Goal: Task Accomplishment & Management: Manage account settings

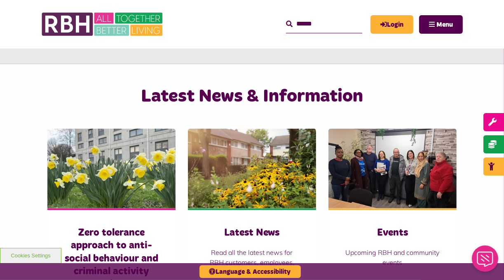
scroll to position [348, 0]
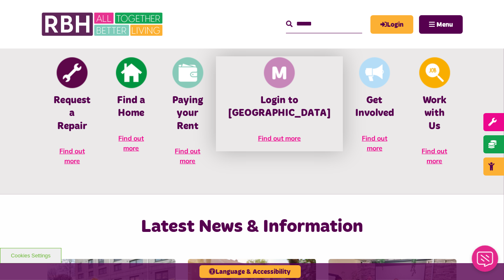
click at [286, 85] on img at bounding box center [279, 73] width 31 height 31
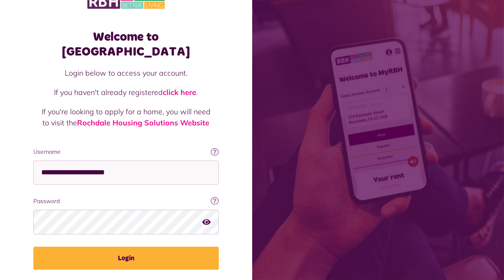
scroll to position [38, 0]
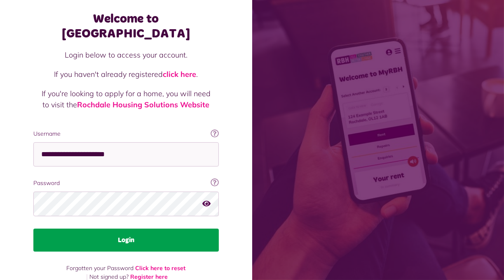
click at [131, 229] on button "Login" at bounding box center [125, 240] width 185 height 23
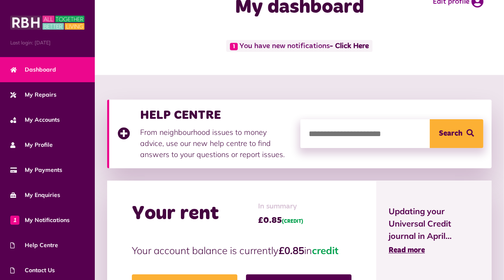
scroll to position [43, 0]
